Goal: Task Accomplishment & Management: Use online tool/utility

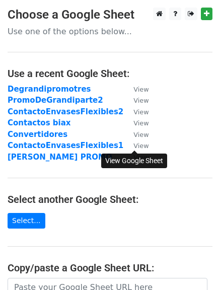
click at [144, 147] on small "View" at bounding box center [141, 146] width 15 height 8
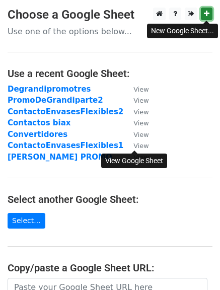
click at [210, 12] on link at bounding box center [207, 14] width 12 height 13
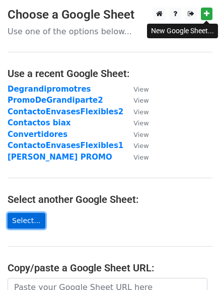
click at [24, 215] on link "Select..." at bounding box center [27, 221] width 38 height 16
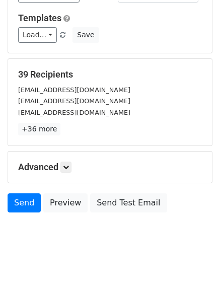
scroll to position [101, 0]
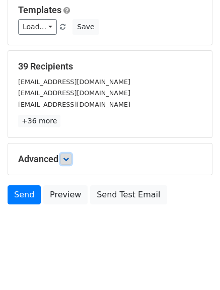
click at [68, 159] on icon at bounding box center [66, 159] width 6 height 6
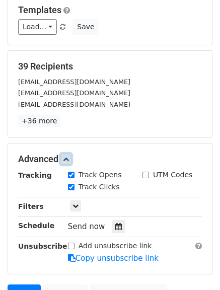
click at [68, 159] on icon at bounding box center [66, 159] width 6 height 6
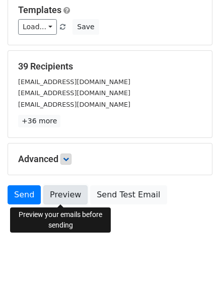
click at [55, 190] on link "Preview" at bounding box center [65, 195] width 44 height 19
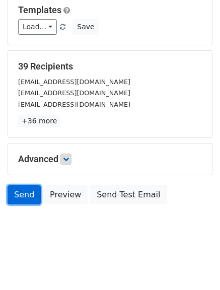
click at [17, 190] on link "Send" at bounding box center [24, 195] width 33 height 19
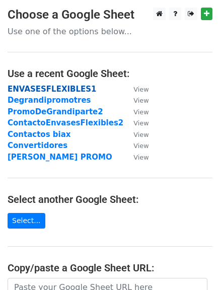
click at [44, 89] on strong "ENVASESFLEXIBLES1" at bounding box center [52, 89] width 89 height 9
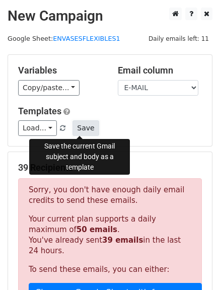
click at [75, 128] on button "Save" at bounding box center [86, 128] width 26 height 16
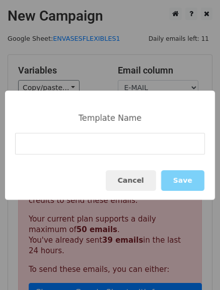
click at [147, 140] on input at bounding box center [110, 144] width 190 height 22
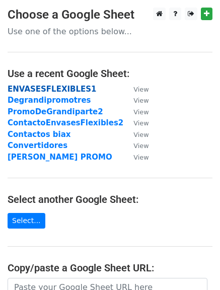
click at [33, 87] on strong "ENVASESFLEXIBLES1" at bounding box center [52, 89] width 89 height 9
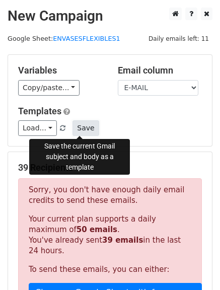
click at [75, 128] on button "Save" at bounding box center [86, 128] width 26 height 16
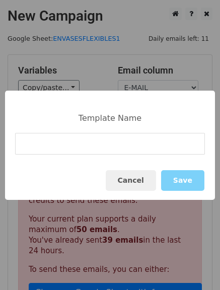
click at [73, 128] on div "Template Name Cancel Save" at bounding box center [110, 145] width 210 height 109
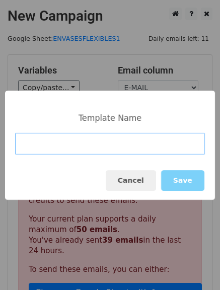
click at [59, 145] on input at bounding box center [110, 144] width 190 height 22
type input "REPRESENTACIONES"
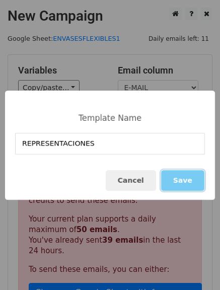
click at [188, 178] on button "Save" at bounding box center [182, 180] width 43 height 21
